Goal: Check status: Check status

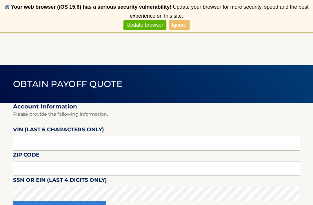
click at [161, 143] on input "text" at bounding box center [156, 143] width 287 height 14
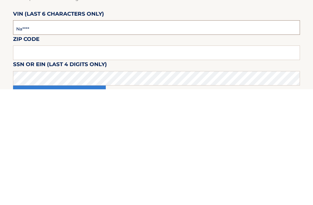
type input "N*****"
type input "015304"
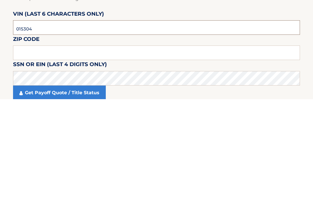
scroll to position [10, 0]
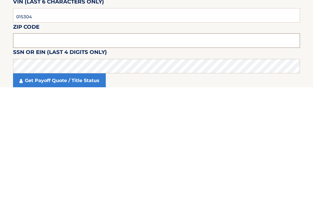
click at [116, 151] on input "text" at bounding box center [156, 158] width 287 height 14
type input "08857"
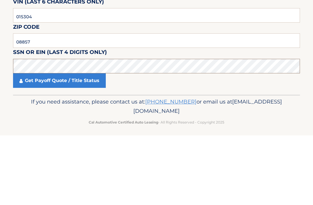
scroll to position [61, 0]
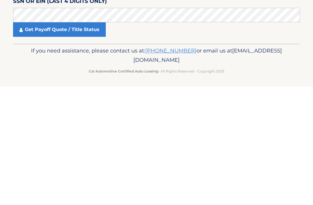
click at [81, 140] on link "Get Payoff Quote / Title Status" at bounding box center [59, 147] width 93 height 14
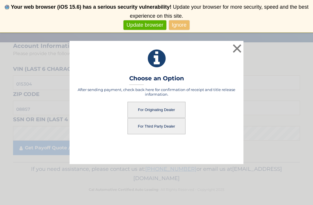
click at [161, 107] on button "For Originating Dealer" at bounding box center [156, 110] width 58 height 16
click at [160, 109] on button "For Originating Dealer" at bounding box center [156, 110] width 58 height 16
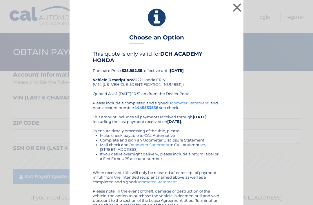
click at [236, 8] on button "×" at bounding box center [237, 8] width 12 height 12
